Goal: Information Seeking & Learning: Understand process/instructions

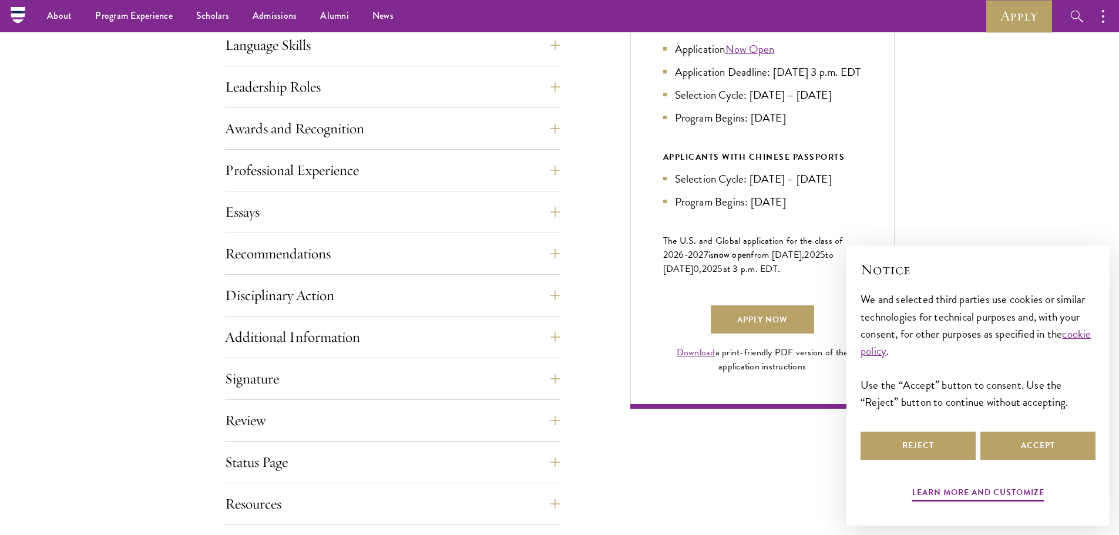
scroll to position [353, 0]
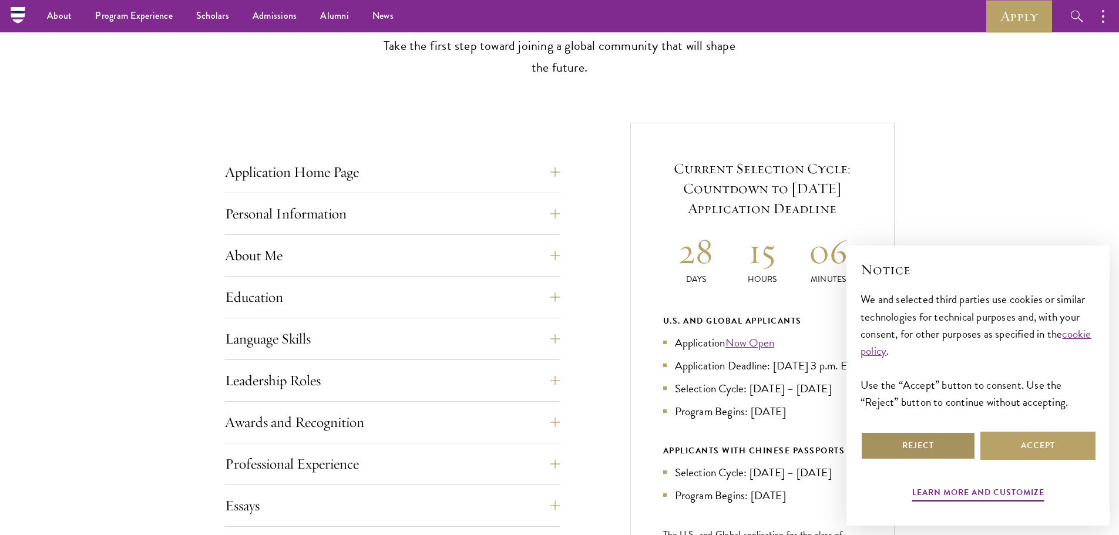
click at [934, 445] on button "Reject" at bounding box center [918, 446] width 115 height 28
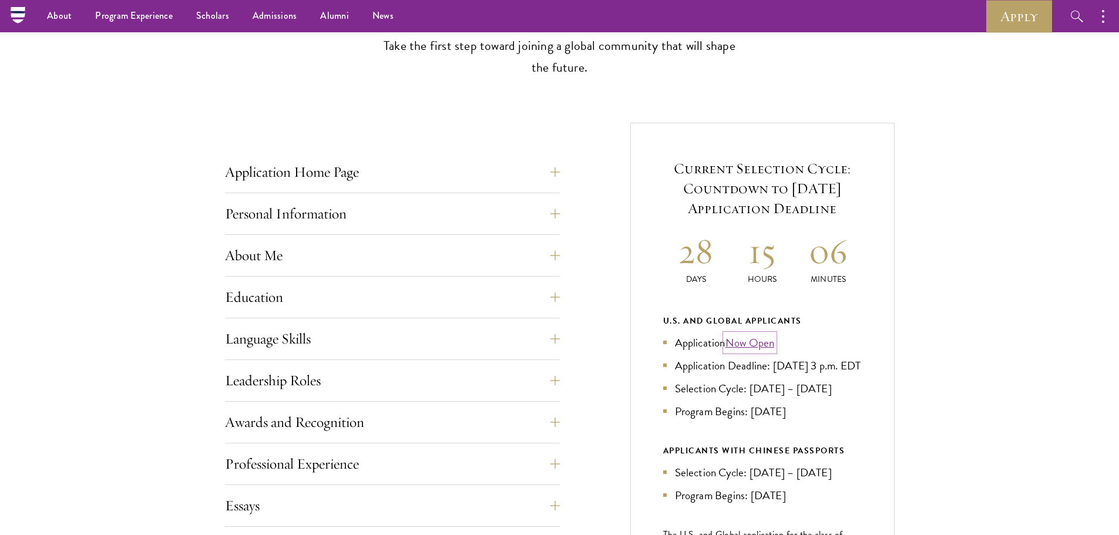
click at [755, 344] on link "Now Open" at bounding box center [750, 342] width 49 height 17
click at [403, 342] on button "Language Skills" at bounding box center [401, 339] width 335 height 28
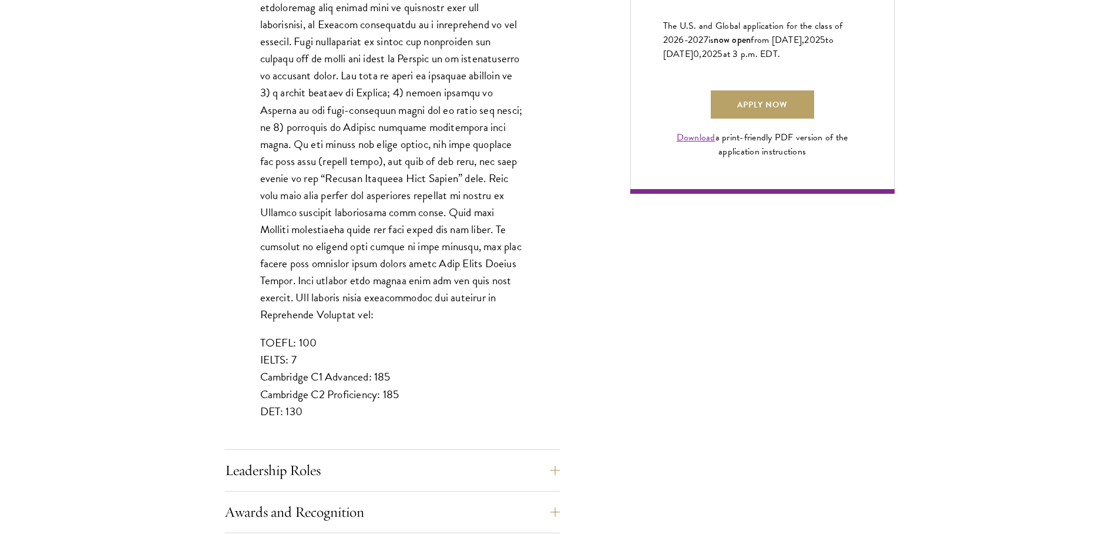
scroll to position [881, 0]
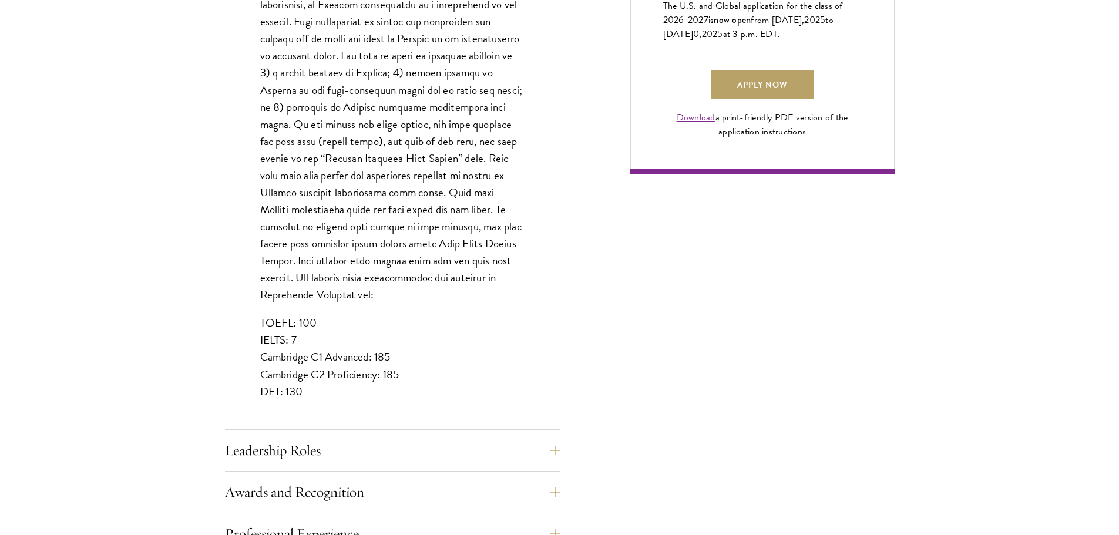
click at [301, 343] on p "TOEFL: 100 IELTS: 7 Cambridge C1 Advanced: 185 Cambridge C2 Proficiency: 185 DE…" at bounding box center [392, 356] width 264 height 85
drag, startPoint x: 260, startPoint y: 341, endPoint x: 368, endPoint y: 343, distance: 107.6
click at [368, 343] on p "TOEFL: 100 IELTS: 7 Cambridge C1 Advanced: 185 Cambridge C2 Proficiency: 185 DE…" at bounding box center [392, 356] width 264 height 85
copy p "Cambridge C1 Advanced"
click at [370, 338] on p "TOEFL: 100 IELTS: 7 Cambridge C1 Advanced: 185 Cambridge C2 Proficiency: 185 DE…" at bounding box center [392, 356] width 264 height 85
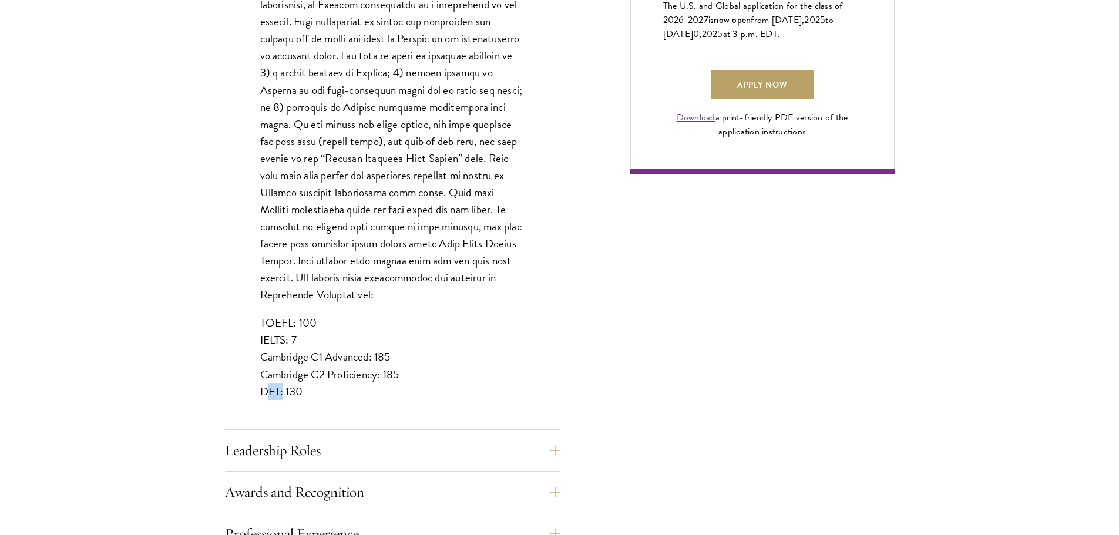
drag, startPoint x: 261, startPoint y: 375, endPoint x: 278, endPoint y: 375, distance: 17.0
click at [278, 375] on p "TOEFL: 100 IELTS: 7 Cambridge C1 Advanced: 185 Cambridge C2 Proficiency: 185 DE…" at bounding box center [392, 356] width 264 height 85
copy p "DET"
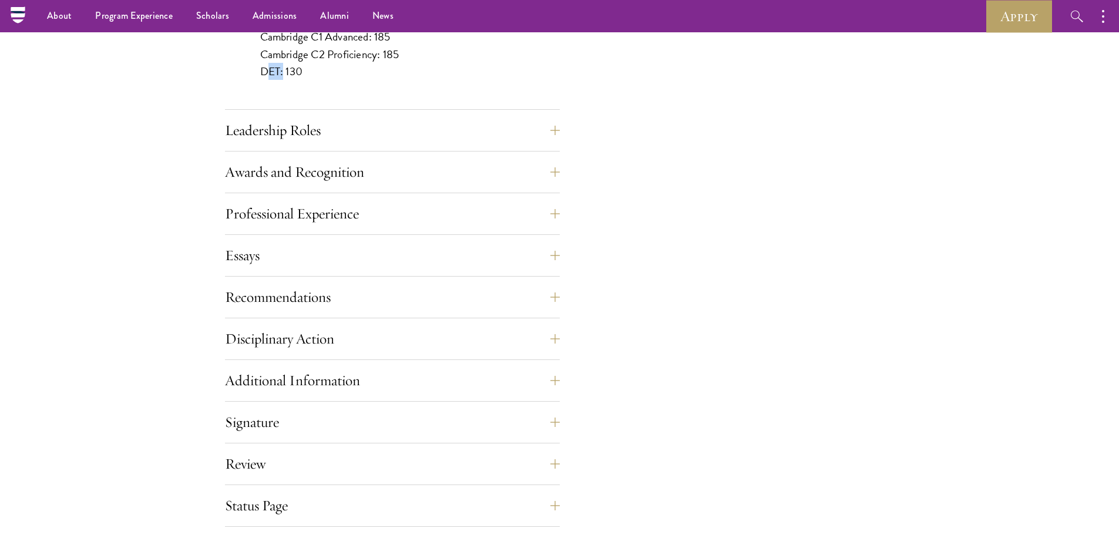
scroll to position [1175, 0]
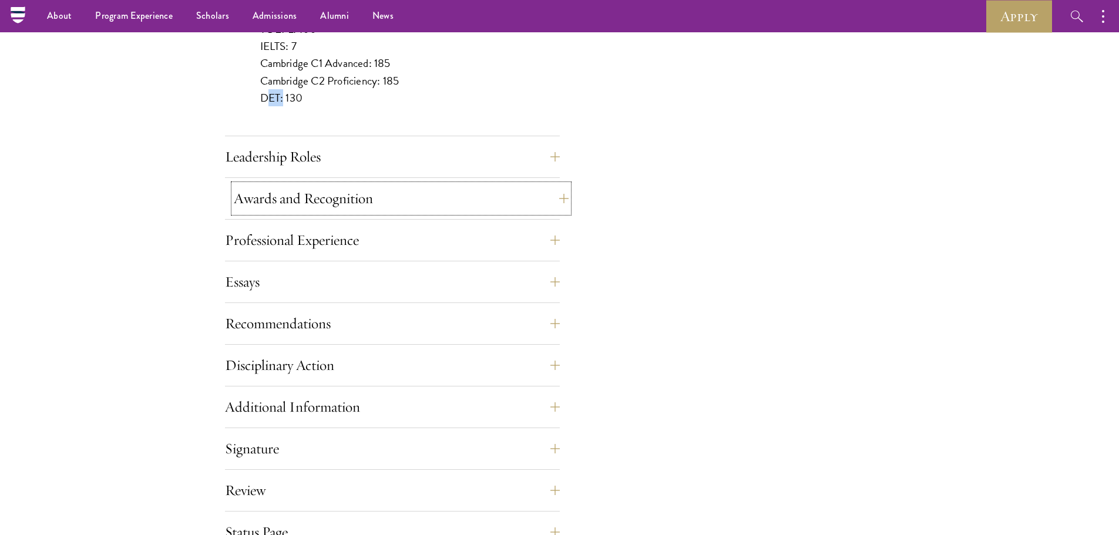
click at [417, 209] on button "Awards and Recognition" at bounding box center [401, 199] width 335 height 28
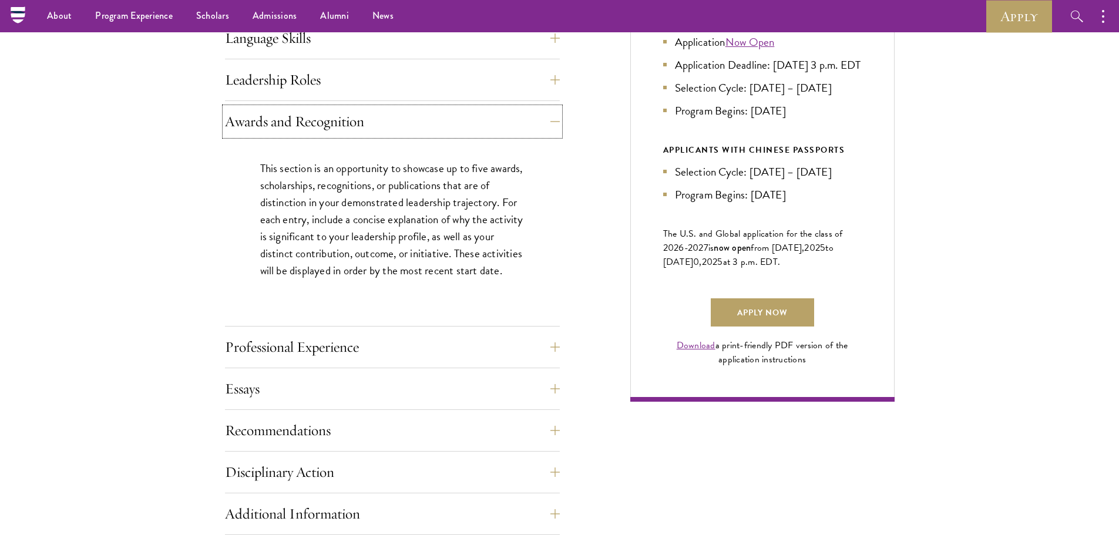
scroll to position [646, 0]
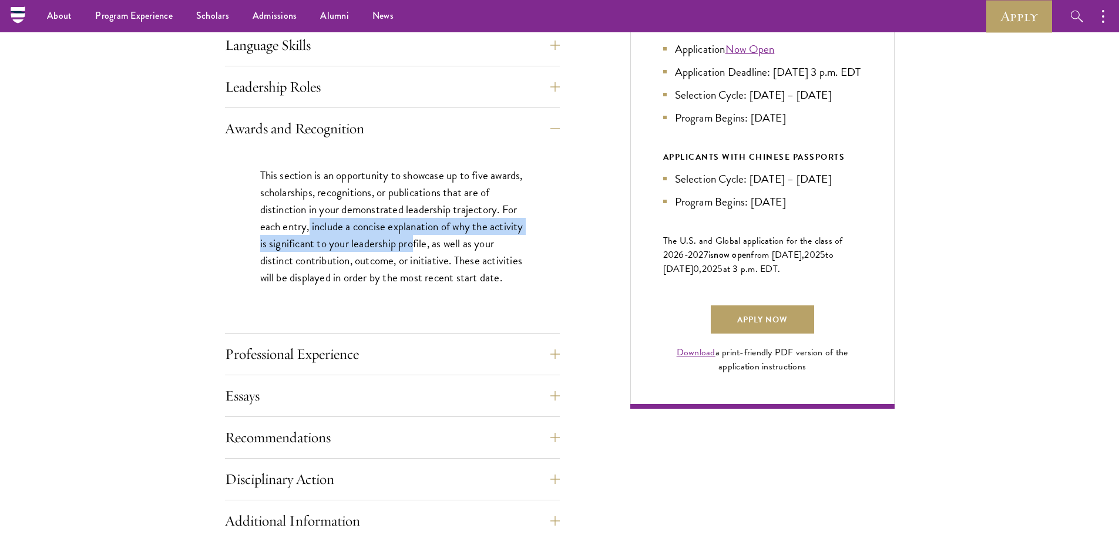
drag, startPoint x: 327, startPoint y: 227, endPoint x: 450, endPoint y: 243, distance: 124.3
click at [450, 243] on p "This section is an opportunity to showcase up to five awards, scholarships, rec…" at bounding box center [392, 226] width 264 height 119
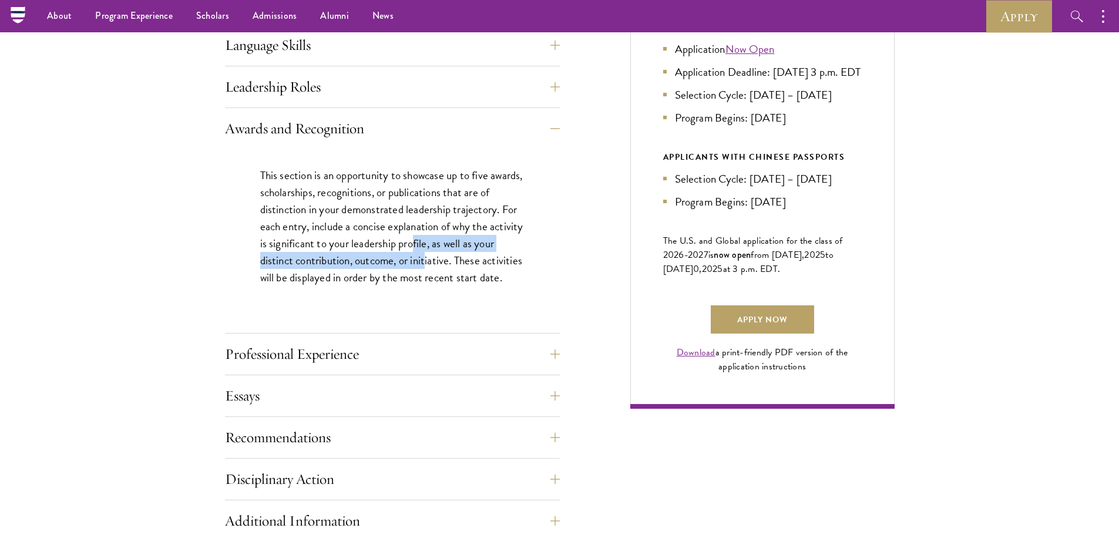
drag, startPoint x: 450, startPoint y: 243, endPoint x: 450, endPoint y: 267, distance: 24.7
click at [450, 267] on p "This section is an opportunity to showcase up to five awards, scholarships, rec…" at bounding box center [392, 226] width 264 height 119
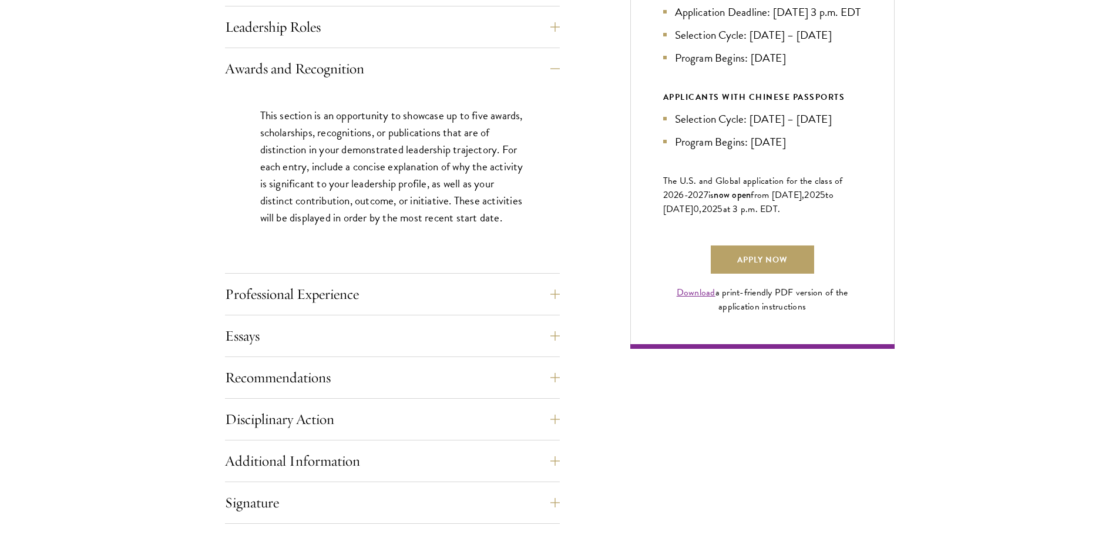
scroll to position [764, 0]
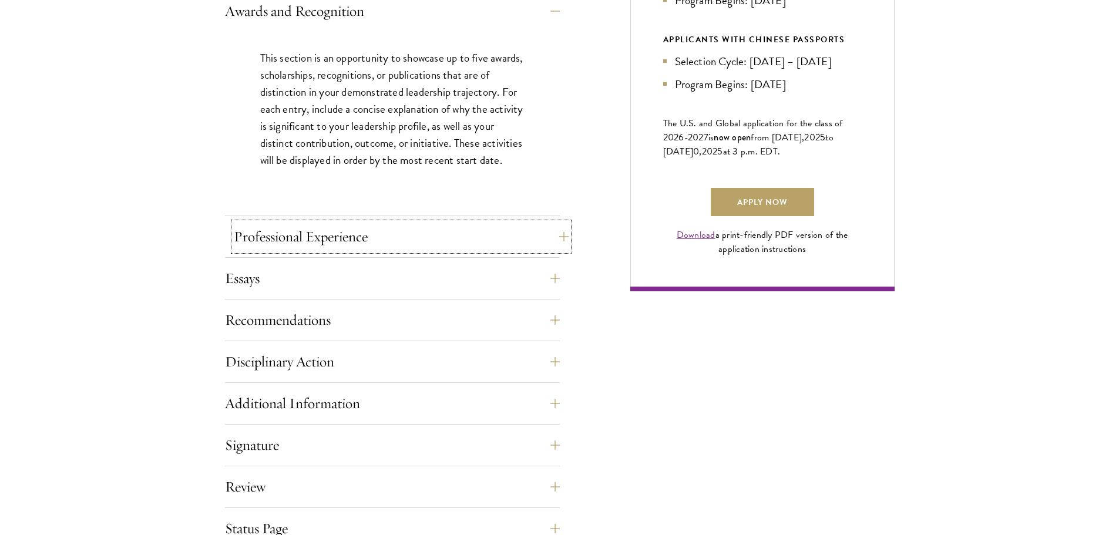
click at [440, 242] on button "Professional Experience" at bounding box center [401, 237] width 335 height 28
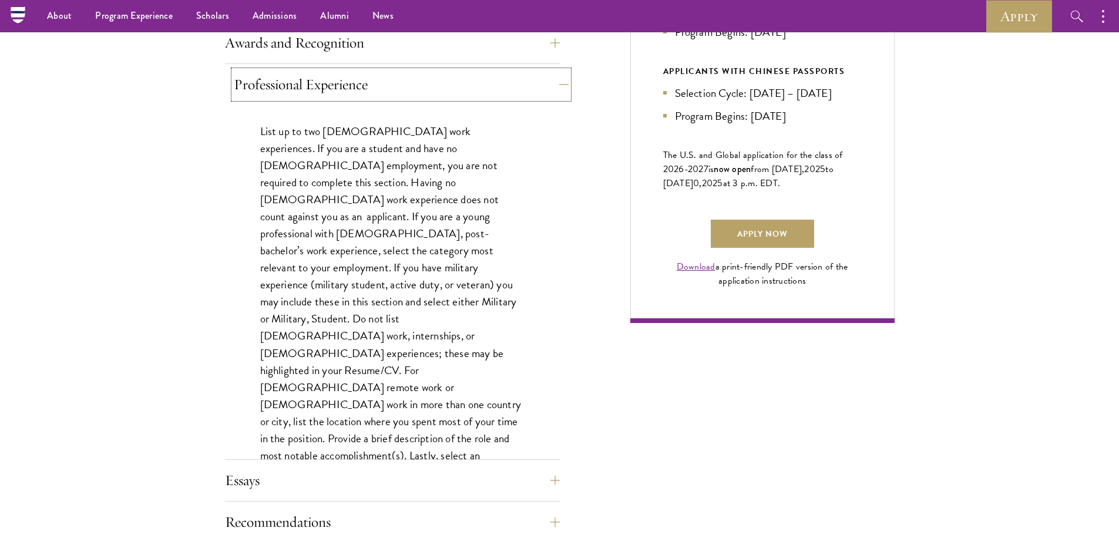
scroll to position [705, 0]
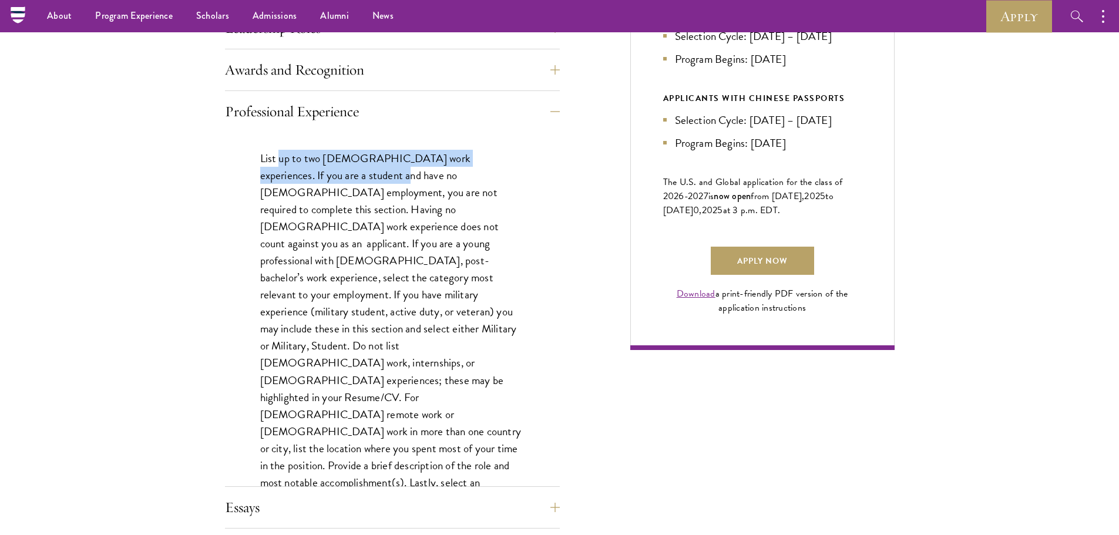
drag, startPoint x: 283, startPoint y: 158, endPoint x: 346, endPoint y: 173, distance: 64.7
click at [346, 173] on p "List up to two [DEMOGRAPHIC_DATA] work experiences. If you are a student and ha…" at bounding box center [392, 338] width 264 height 376
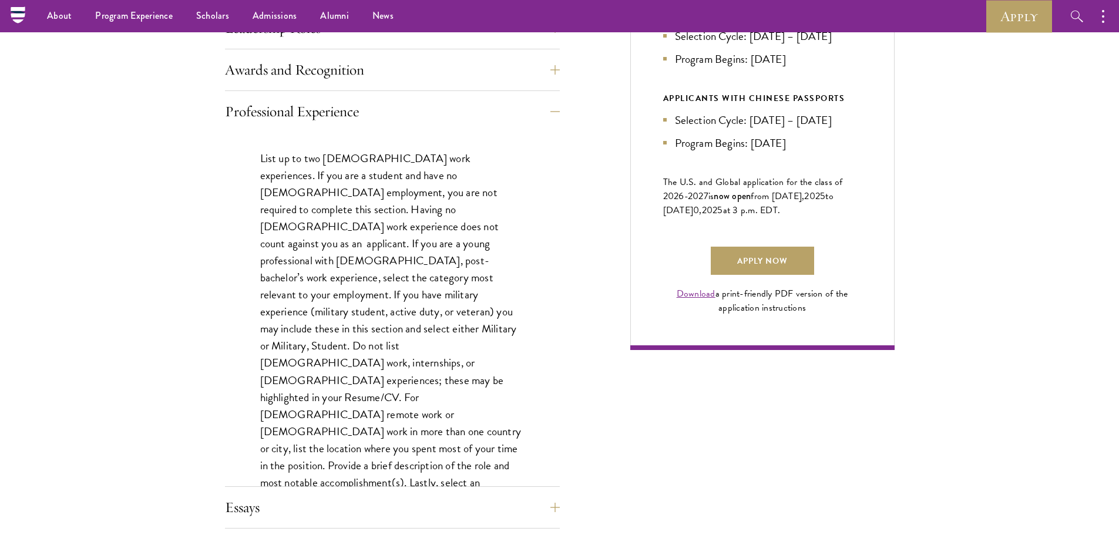
click at [343, 202] on p "List up to two [DEMOGRAPHIC_DATA] work experiences. If you are a student and ha…" at bounding box center [392, 338] width 264 height 376
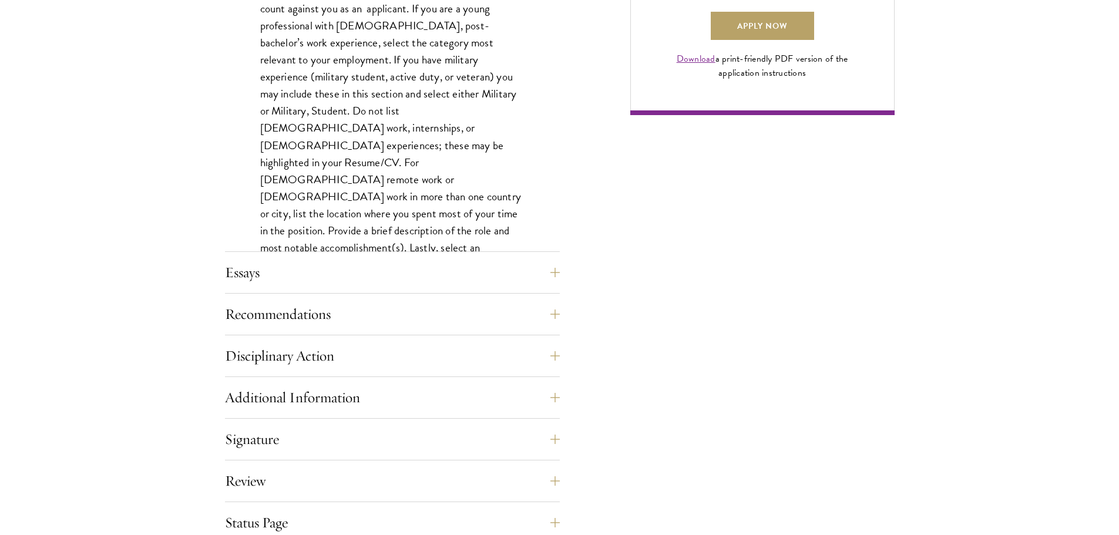
scroll to position [1058, 0]
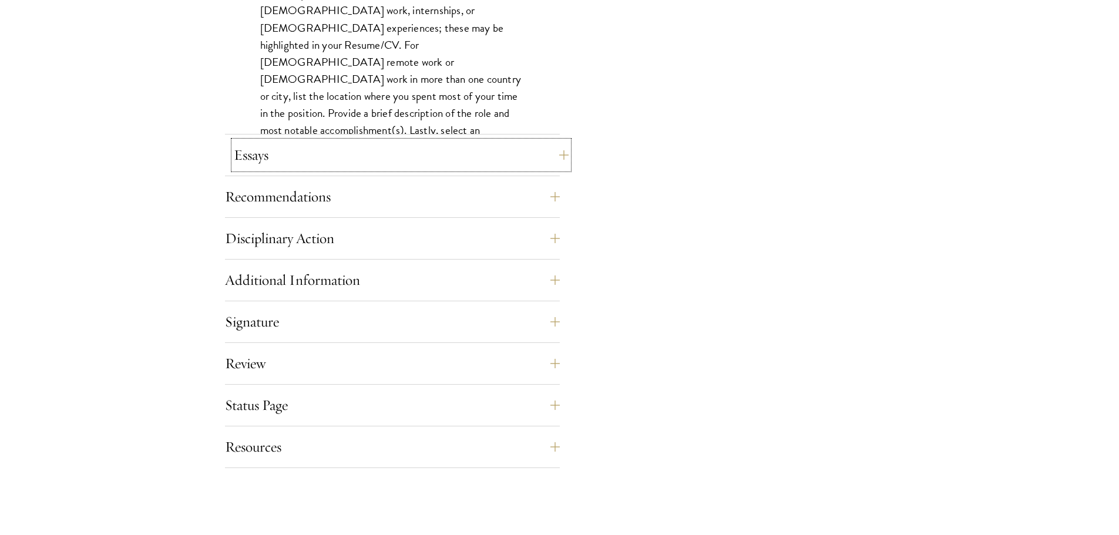
click at [338, 150] on button "Essays" at bounding box center [401, 155] width 335 height 28
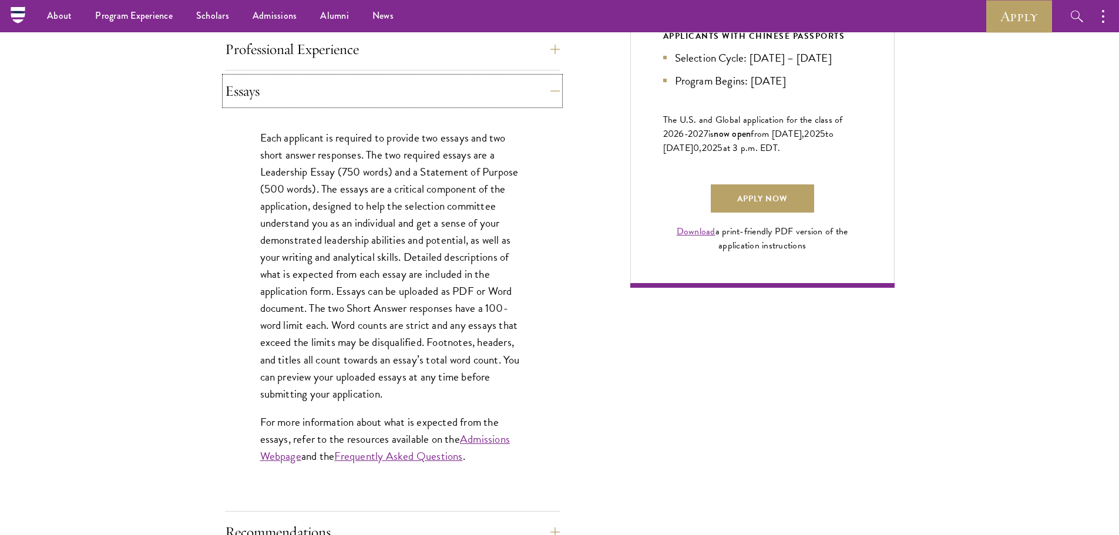
scroll to position [764, 0]
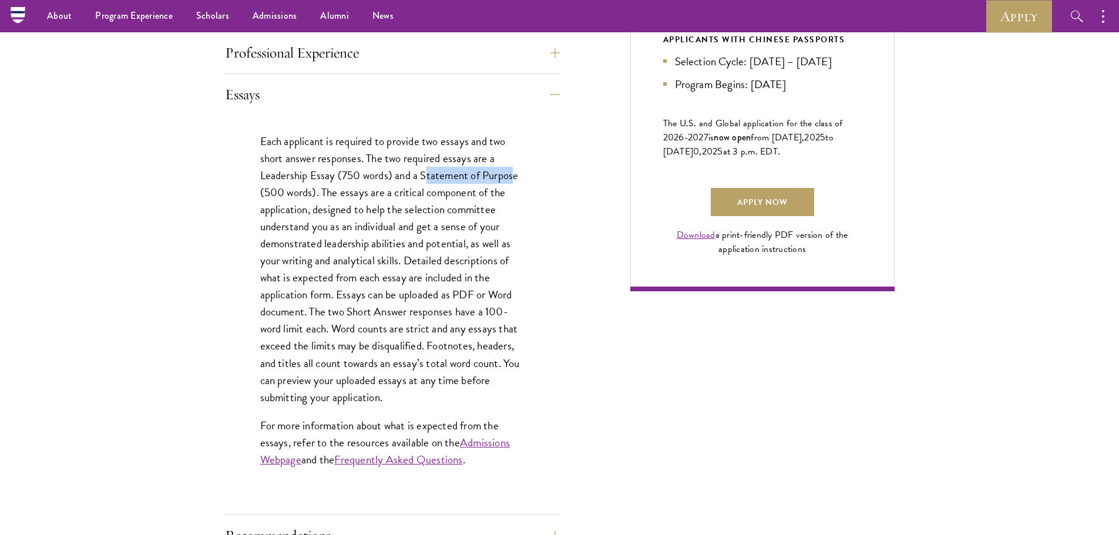
drag, startPoint x: 427, startPoint y: 175, endPoint x: 514, endPoint y: 177, distance: 87.0
click at [514, 177] on p "Each applicant is required to provide two essays and two short answer responses…" at bounding box center [392, 269] width 264 height 273
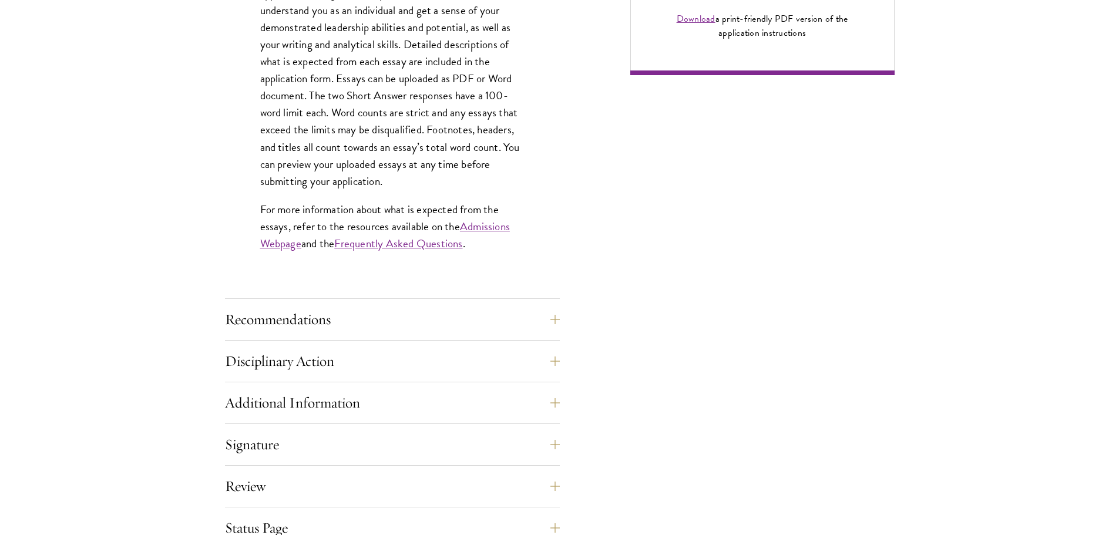
scroll to position [999, 0]
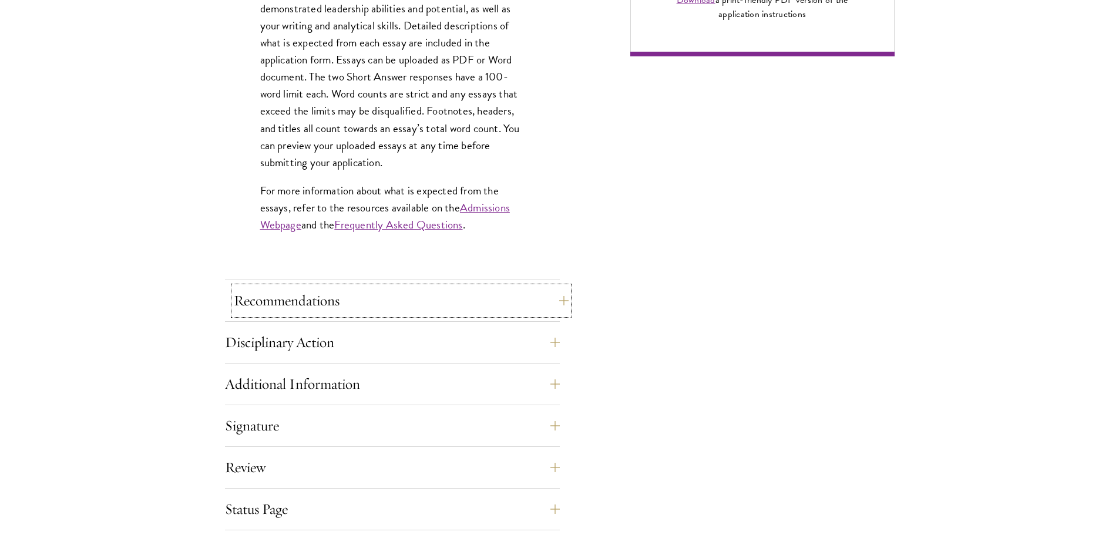
click at [340, 310] on button "Recommendations" at bounding box center [401, 301] width 335 height 28
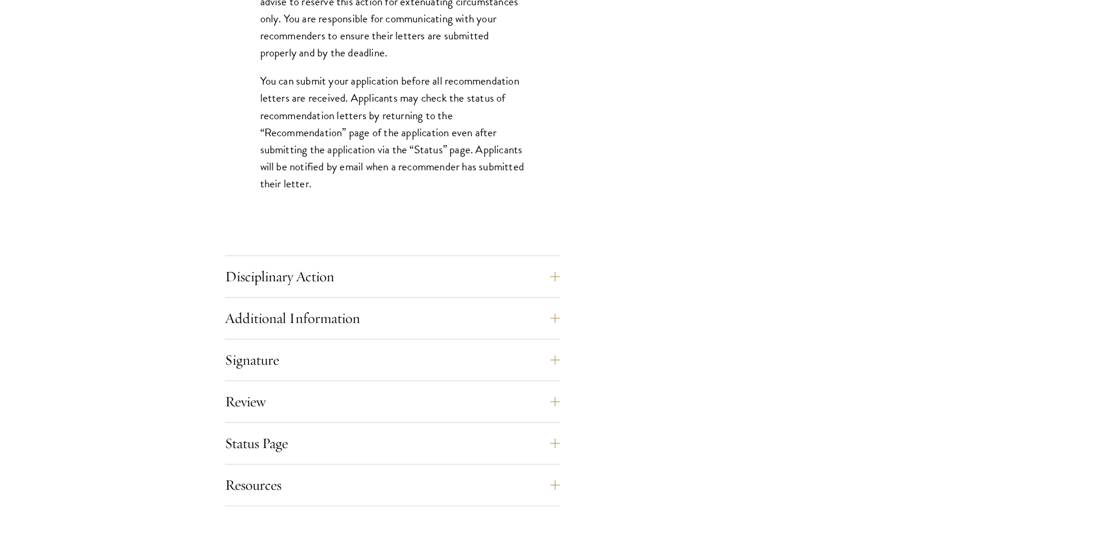
scroll to position [1645, 0]
click at [393, 283] on button "Disciplinary Action" at bounding box center [401, 276] width 335 height 28
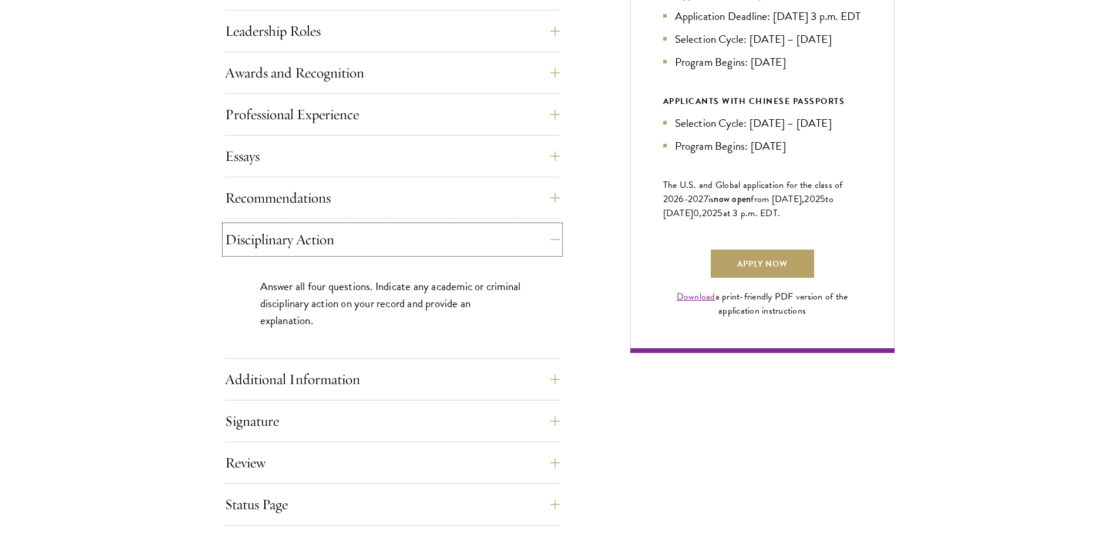
scroll to position [764, 0]
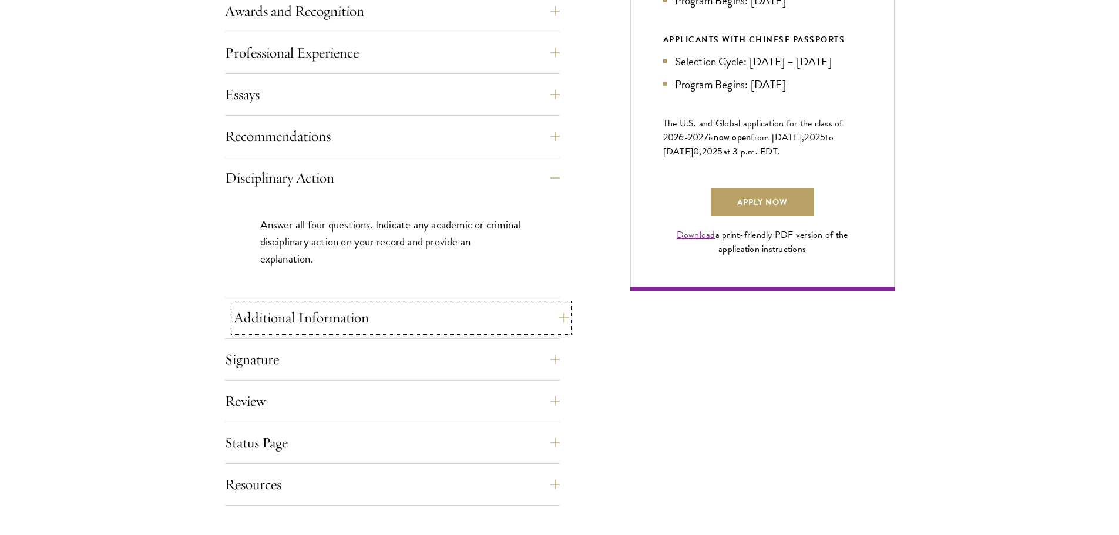
click at [386, 315] on button "Additional Information" at bounding box center [401, 318] width 335 height 28
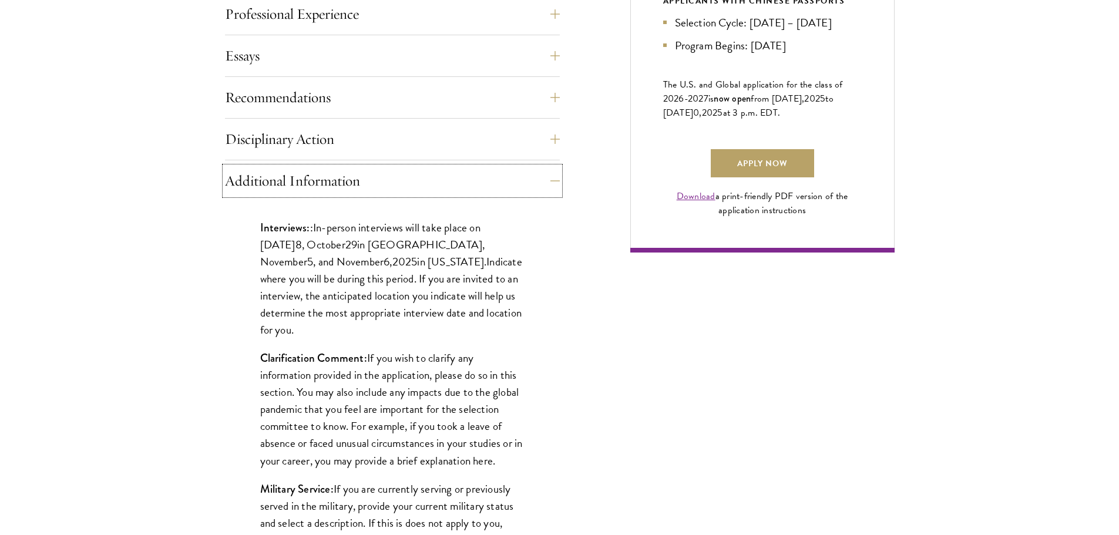
scroll to position [823, 0]
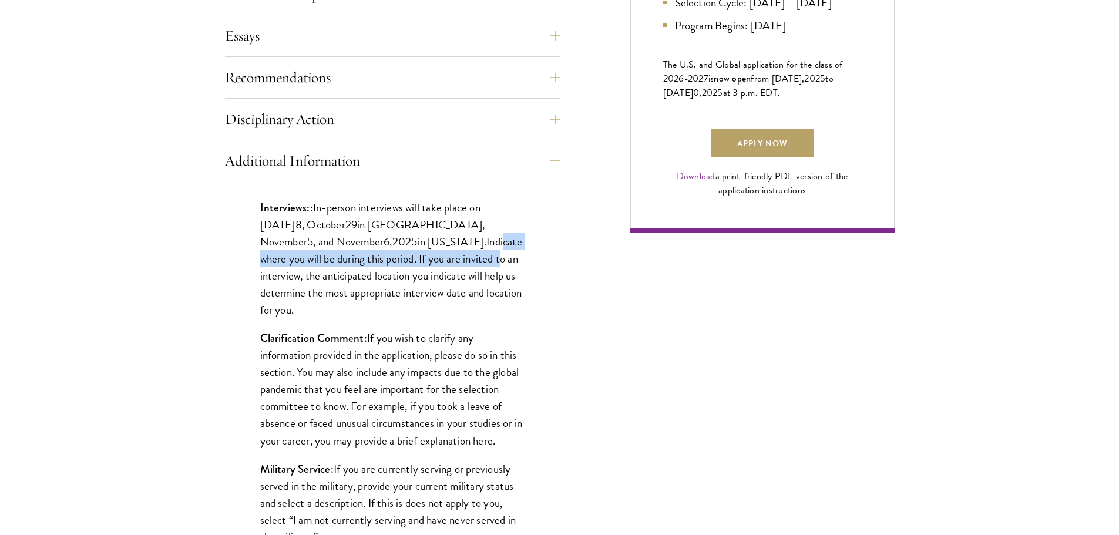
drag, startPoint x: 420, startPoint y: 243, endPoint x: 421, endPoint y: 253, distance: 10.6
click at [421, 253] on p "Interviews: : In-person interviews will take place on [DATE] 8 , [DATE] in [GEO…" at bounding box center [392, 258] width 264 height 119
click at [398, 264] on p "Interviews: : In-person interviews will take place on [DATE] 8 , [DATE] in [GEO…" at bounding box center [392, 258] width 264 height 119
drag, startPoint x: 364, startPoint y: 259, endPoint x: 398, endPoint y: 261, distance: 34.1
click at [398, 261] on p "Interviews: : In-person interviews will take place on [DATE] 8 , [DATE] in [GEO…" at bounding box center [392, 258] width 264 height 119
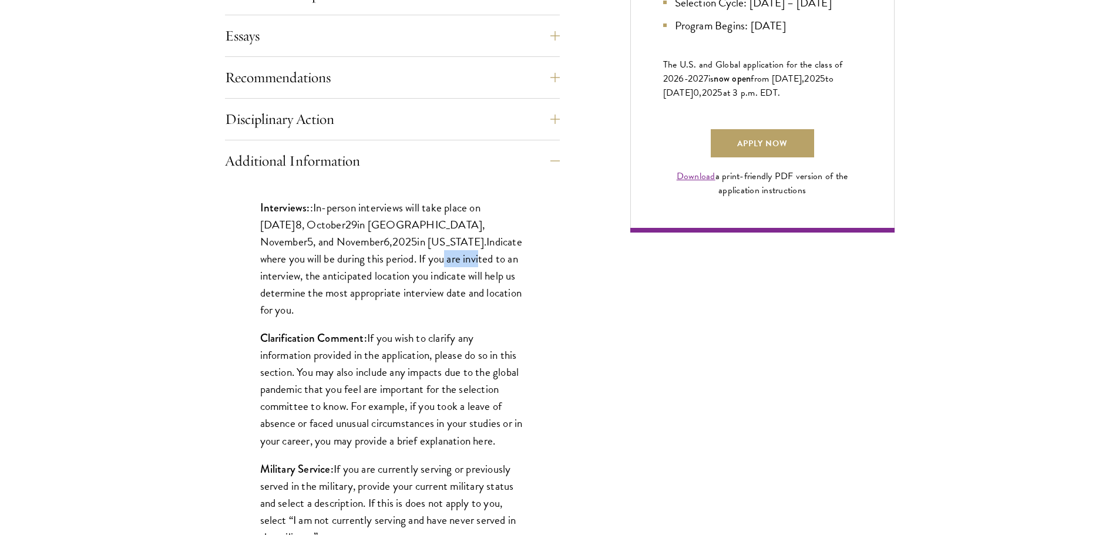
click at [398, 261] on p "Interviews: : In-person interviews will take place on [DATE] 8 , [DATE] in [GEO…" at bounding box center [392, 258] width 264 height 119
drag, startPoint x: 279, startPoint y: 276, endPoint x: 430, endPoint y: 279, distance: 151.1
click at [430, 279] on p "Interviews: : In-person interviews will take place on [DATE] 8 , [DATE] in [GEO…" at bounding box center [392, 258] width 264 height 119
drag, startPoint x: 411, startPoint y: 294, endPoint x: 404, endPoint y: 290, distance: 7.7
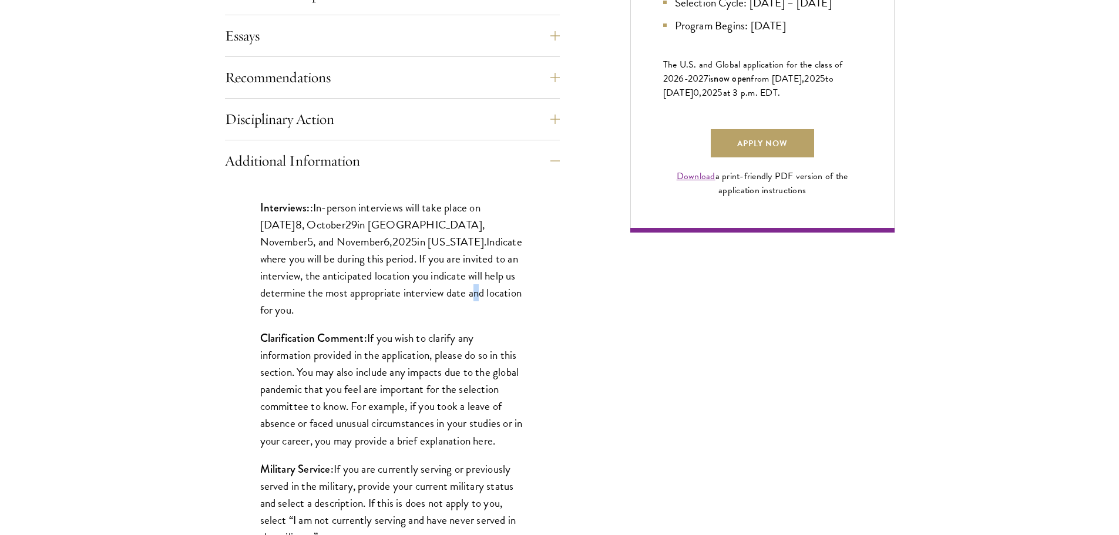
click at [404, 290] on p "Interviews: : In-person interviews will take place on [DATE] 8 , [DATE] in [GEO…" at bounding box center [392, 258] width 264 height 119
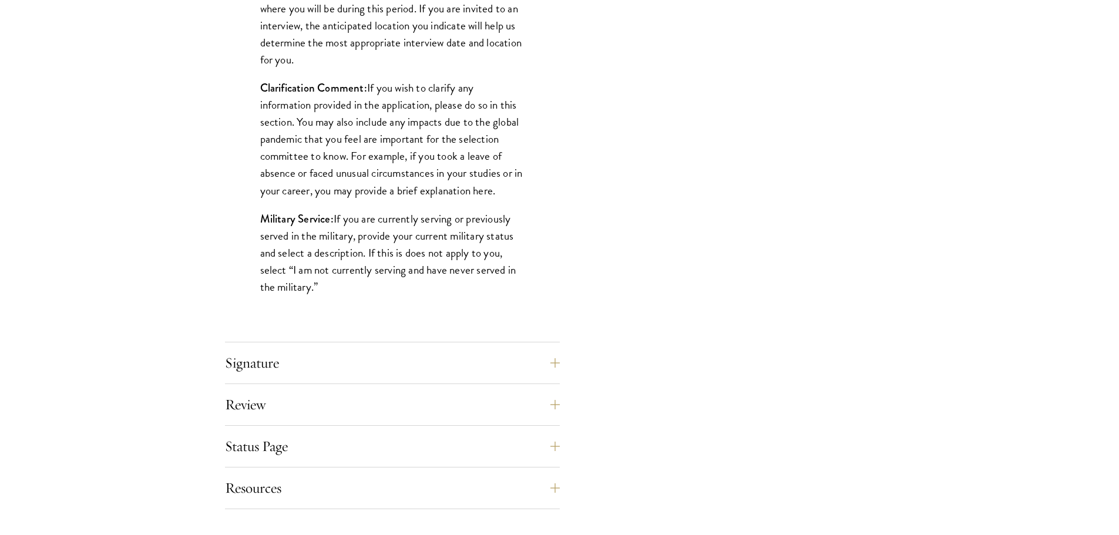
scroll to position [1117, 0]
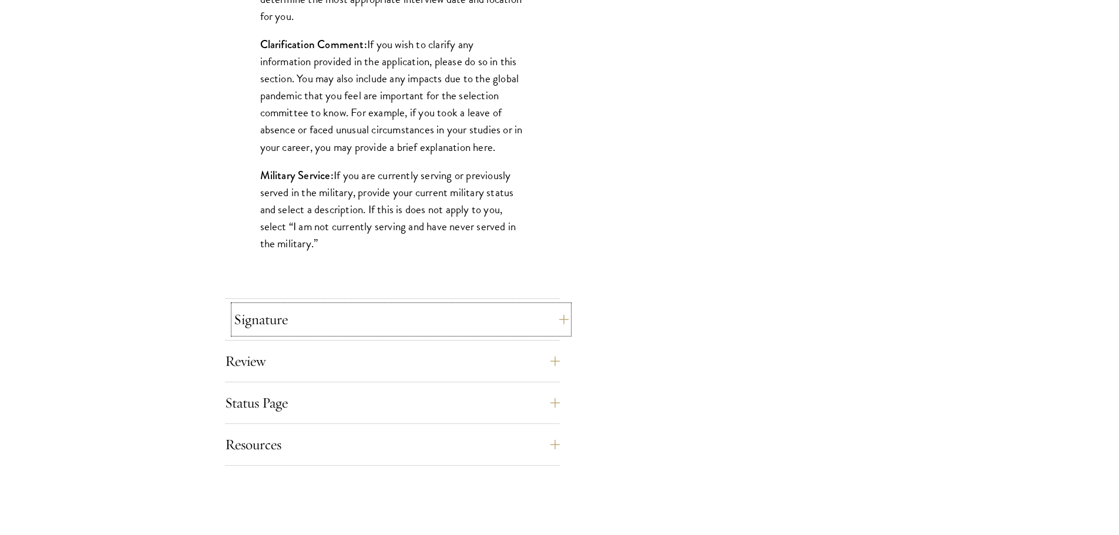
click at [388, 321] on button "Signature" at bounding box center [401, 320] width 335 height 28
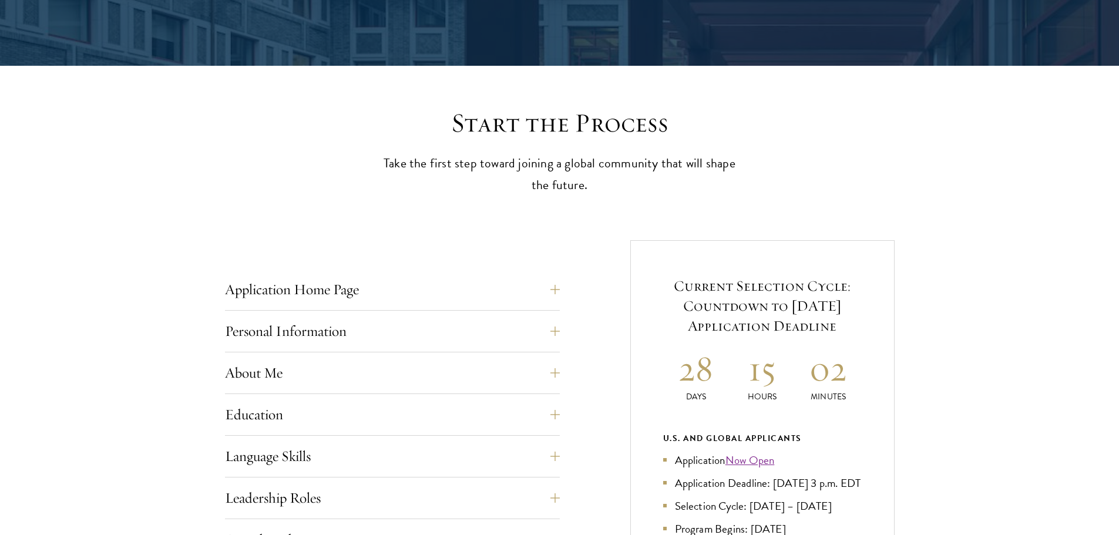
scroll to position [294, 0]
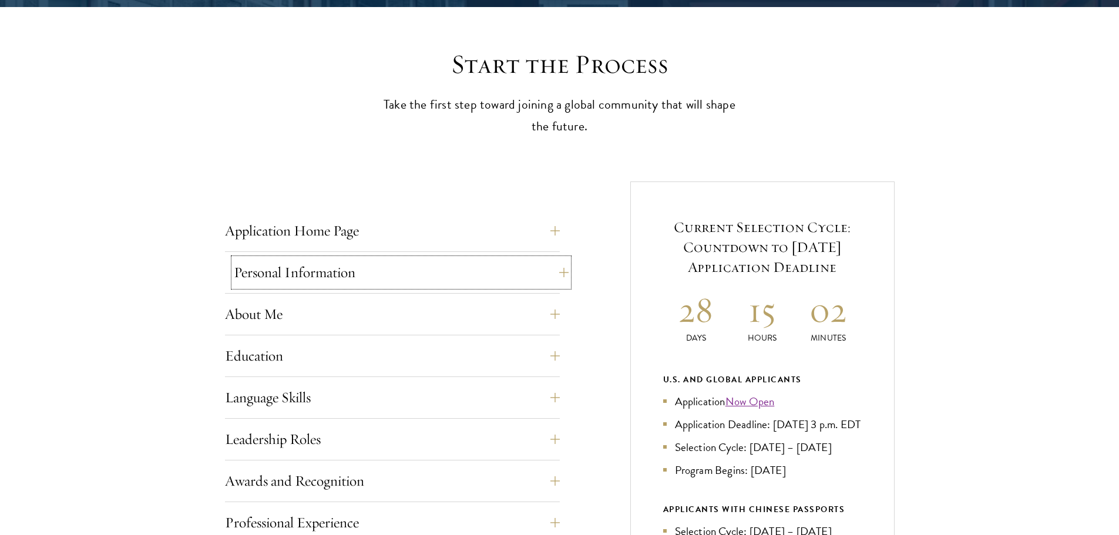
click at [356, 275] on button "Personal Information" at bounding box center [401, 273] width 335 height 28
